Goal: Find specific page/section: Find specific page/section

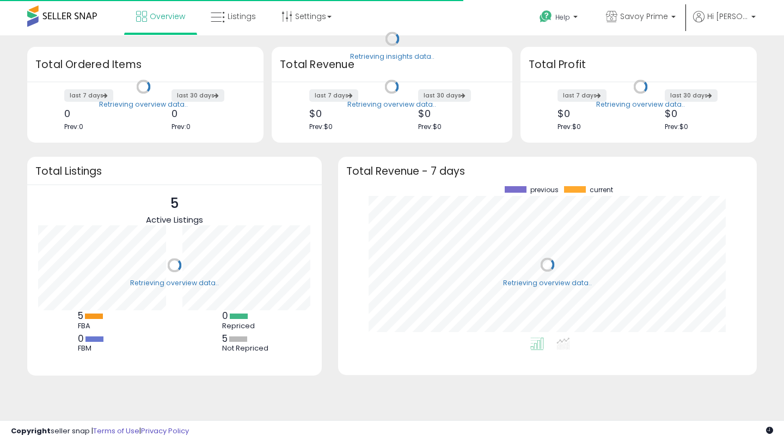
scroll to position [151, 397]
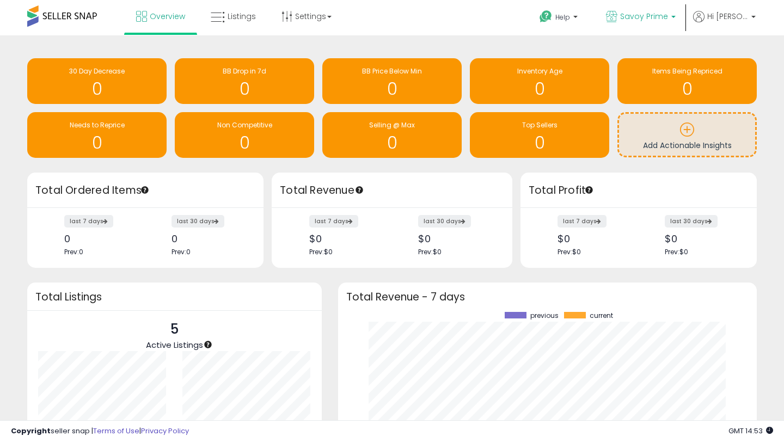
click at [653, 10] on link "Savoy Prime" at bounding box center [641, 17] width 86 height 35
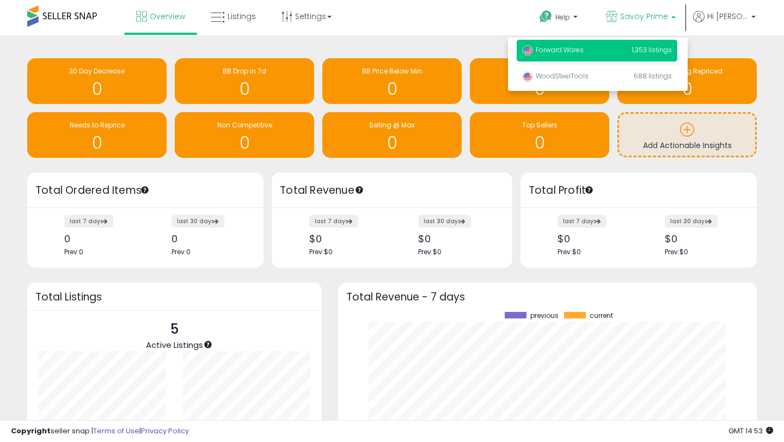
click at [577, 55] on p "Forward Wares 1,353 listings" at bounding box center [597, 51] width 161 height 22
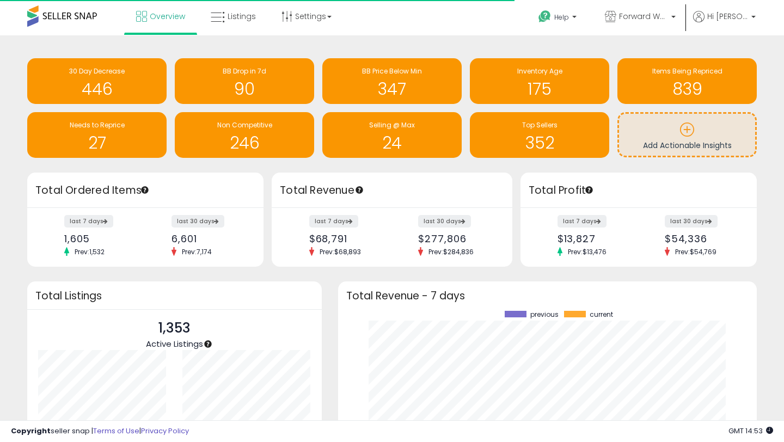
scroll to position [151, 397]
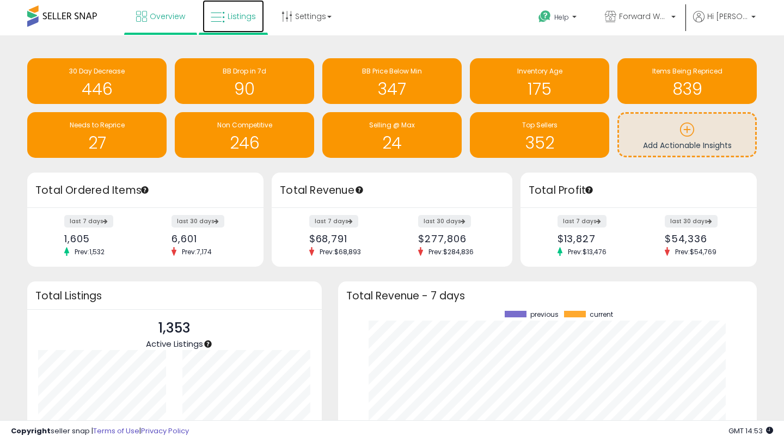
click at [235, 16] on span "Listings" at bounding box center [242, 16] width 28 height 11
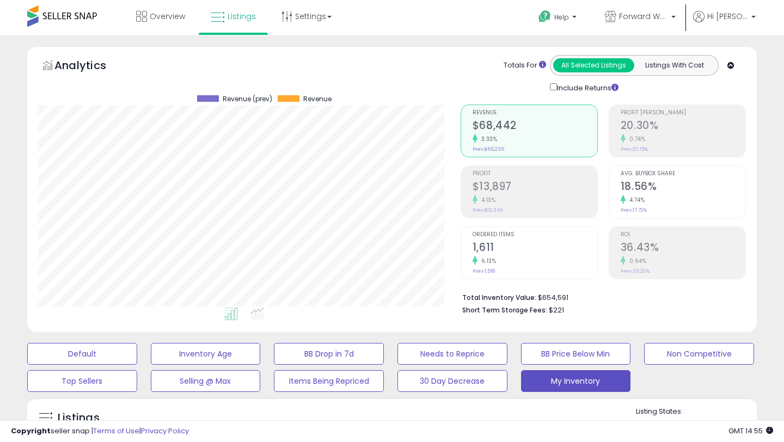
scroll to position [139, 0]
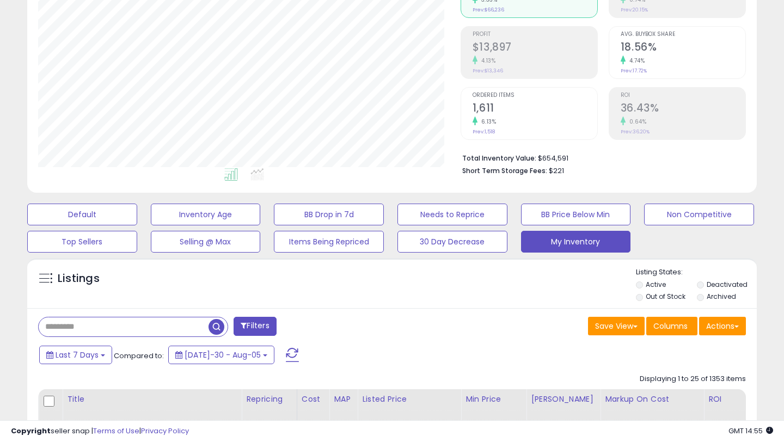
click at [125, 323] on input "text" at bounding box center [124, 326] width 170 height 19
paste input "********"
type input "********"
click at [219, 324] on span "button" at bounding box center [217, 327] width 16 height 16
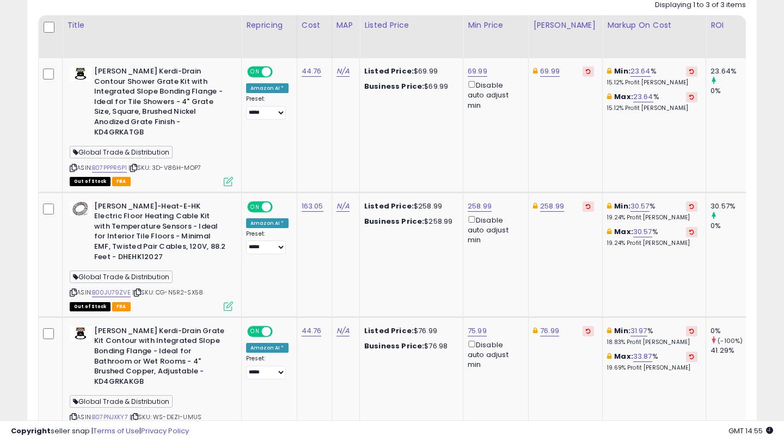
scroll to position [471, 0]
